Goal: Check status

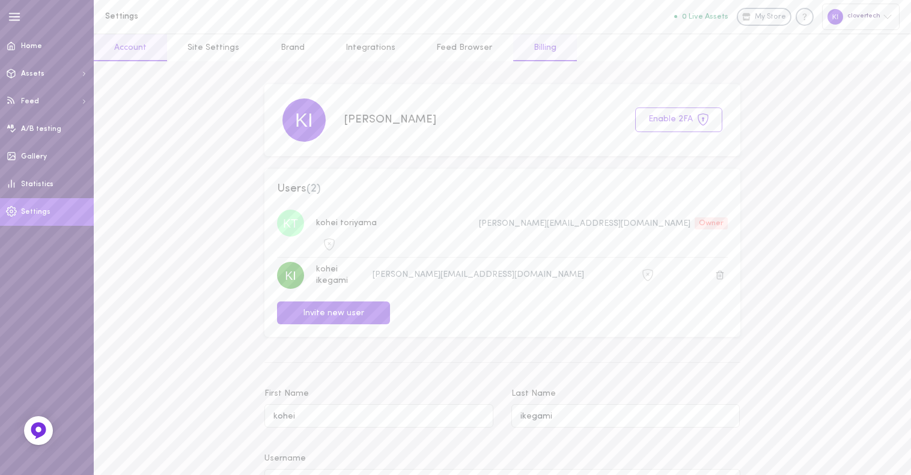
click at [523, 57] on link "Billing" at bounding box center [545, 47] width 64 height 27
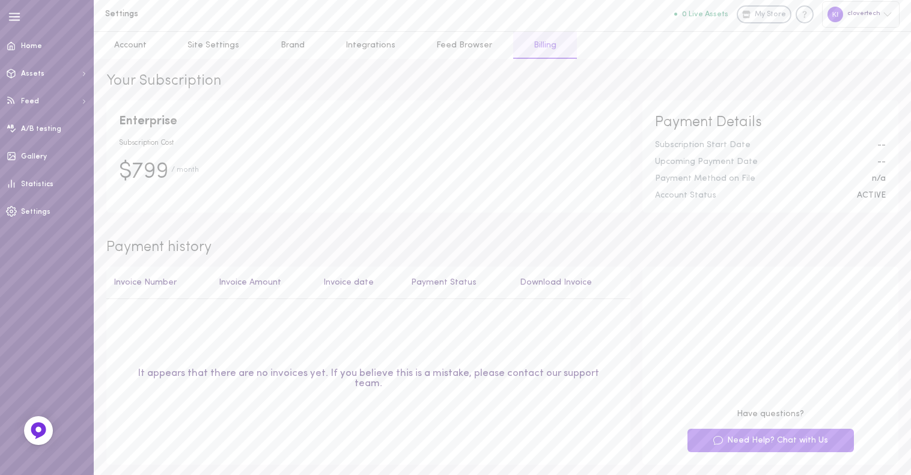
scroll to position [5, 0]
click at [166, 283] on th "Invoice Number" at bounding box center [158, 280] width 105 height 33
click at [259, 277] on th "Invoice Amount" at bounding box center [263, 280] width 105 height 33
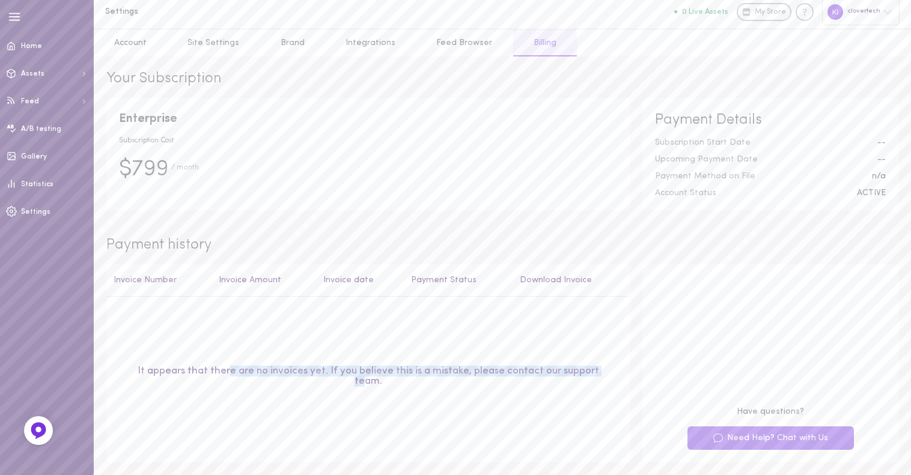
drag, startPoint x: 219, startPoint y: 372, endPoint x: 594, endPoint y: 365, distance: 375.0
click at [594, 367] on div "It appears that there are no invoices yet. If you believe this is a mistake, pl…" at bounding box center [368, 377] width 488 height 20
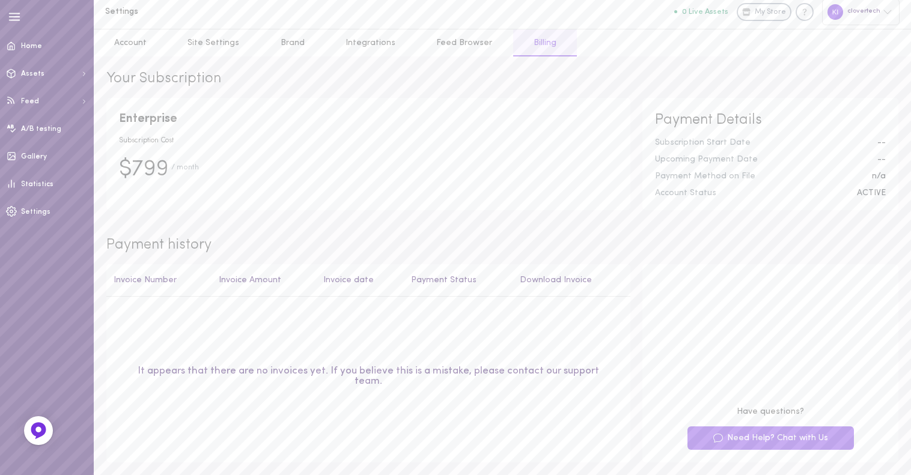
click at [568, 281] on th "Download Invoice" at bounding box center [572, 280] width 118 height 33
click at [545, 309] on td "It appears that there are no invoices yet. If you believe this is a mistake, pl…" at bounding box center [368, 367] width 524 height 140
